Goal: Task Accomplishment & Management: Use online tool/utility

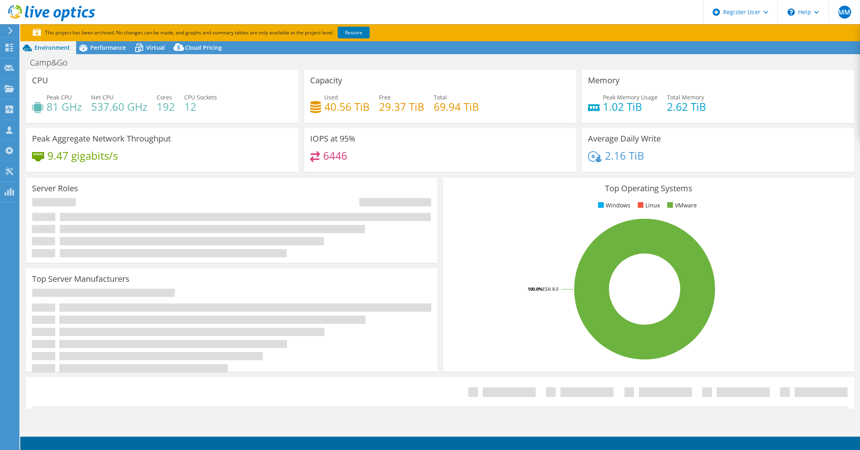
select select "USD"
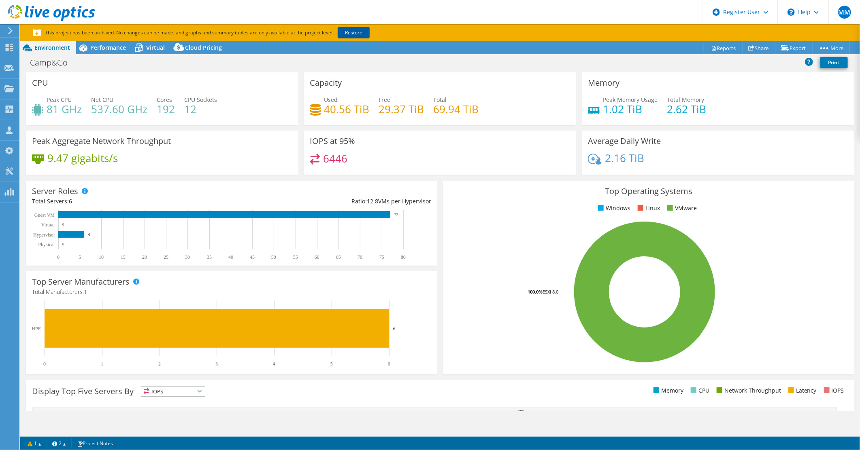
click at [354, 30] on link "Restore" at bounding box center [353, 33] width 32 height 12
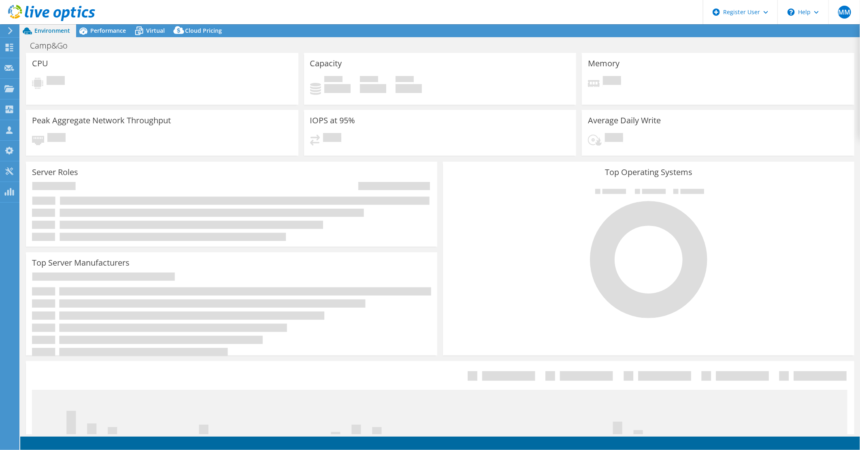
select select "USD"
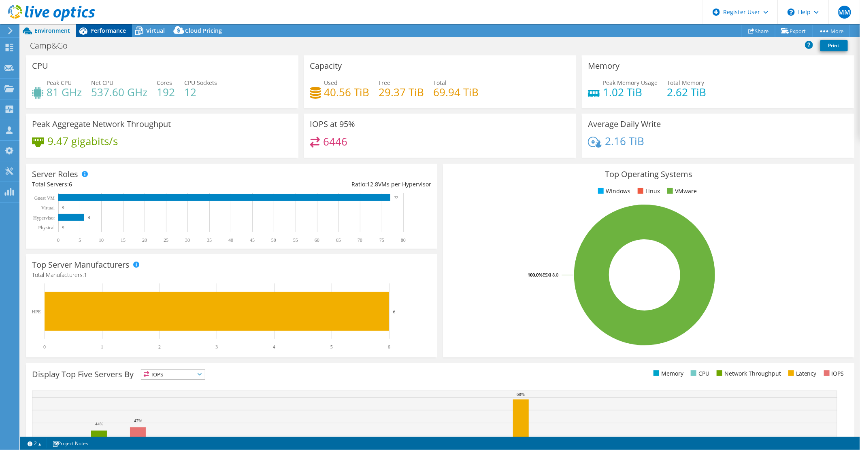
click at [110, 37] on div "Performance" at bounding box center [104, 30] width 56 height 13
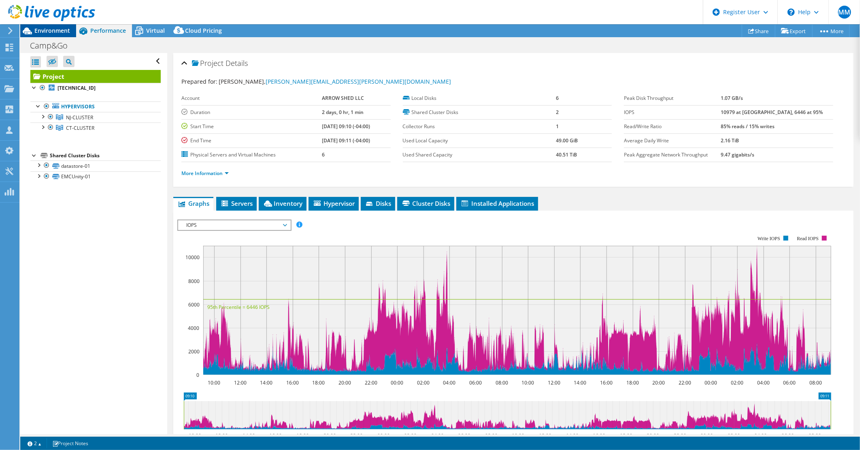
click at [61, 34] on span "Environment" at bounding box center [52, 31] width 36 height 8
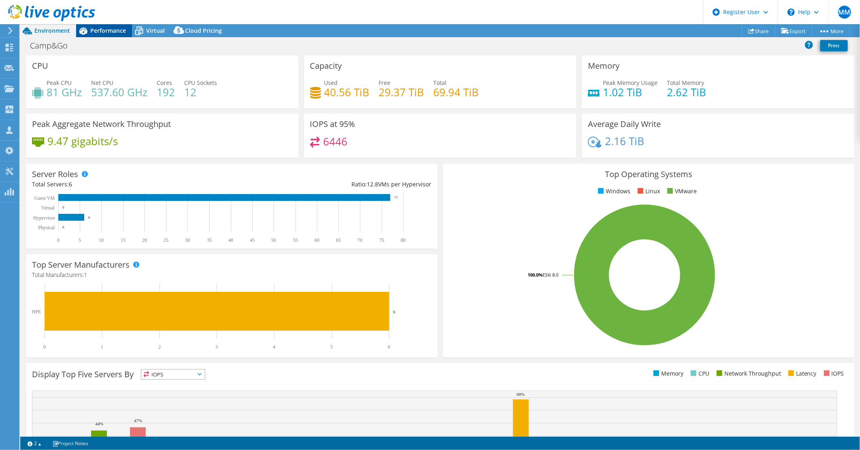
click at [107, 26] on div "Performance" at bounding box center [104, 30] width 56 height 13
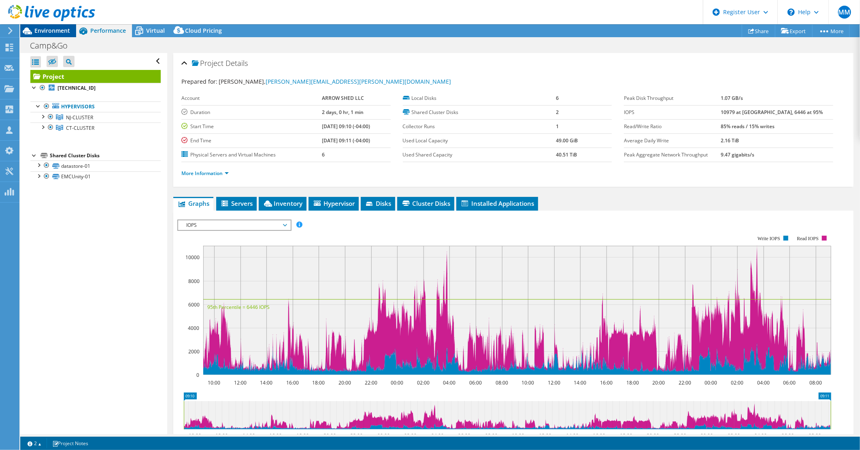
click at [63, 33] on span "Environment" at bounding box center [52, 31] width 36 height 8
